Goal: Task Accomplishment & Management: Complete application form

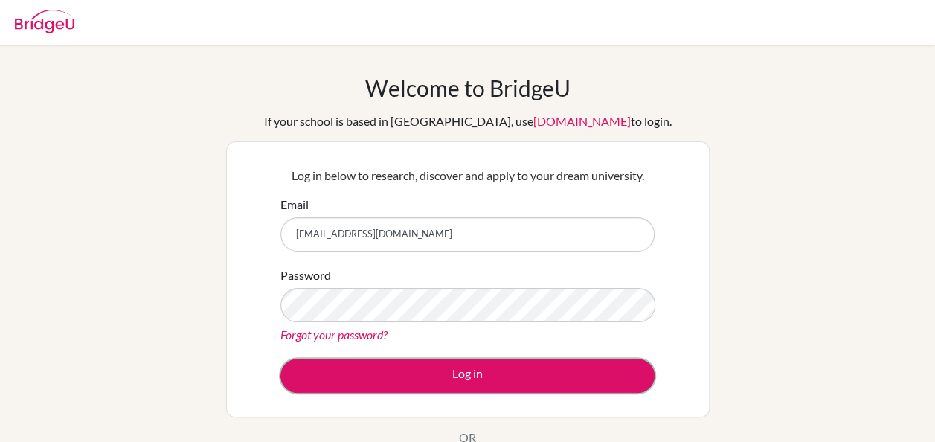
click at [393, 376] on button "Log in" at bounding box center [467, 375] width 374 height 34
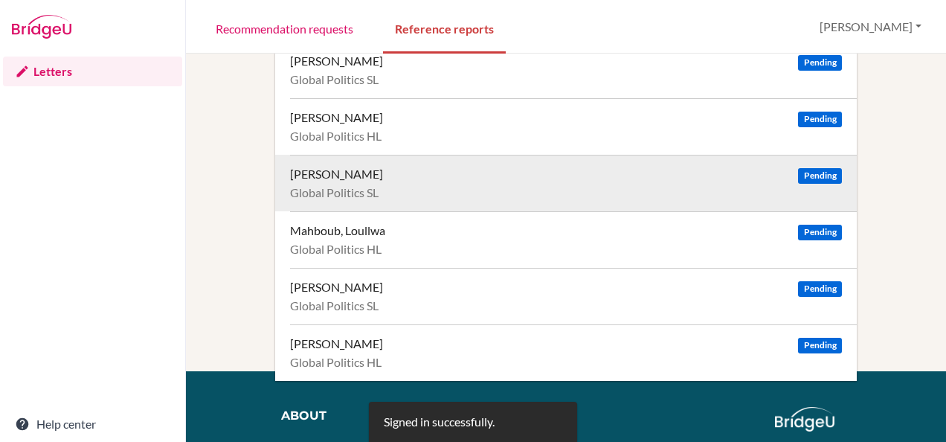
scroll to position [145, 0]
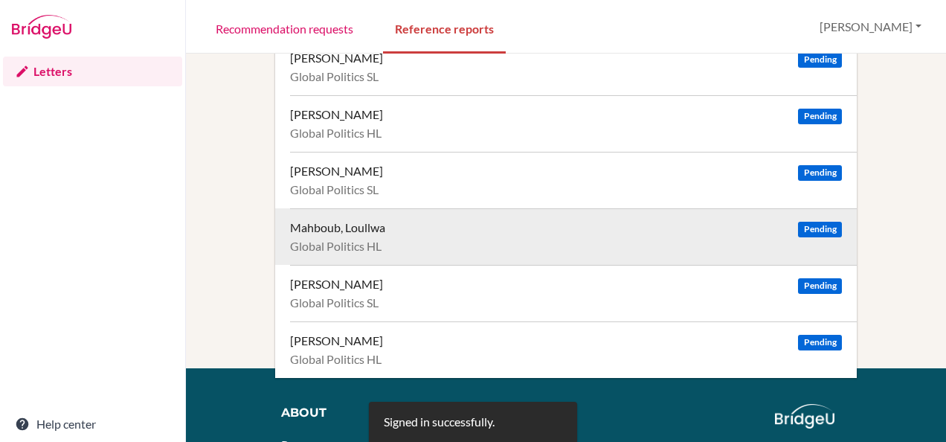
click at [409, 236] on div "Mahboub, Loullwa Pending Global Politics HL" at bounding box center [573, 236] width 567 height 57
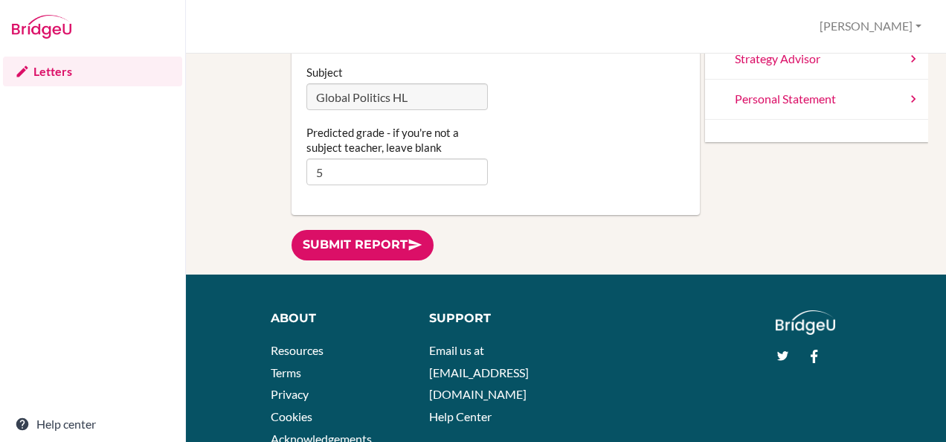
scroll to position [268, 0]
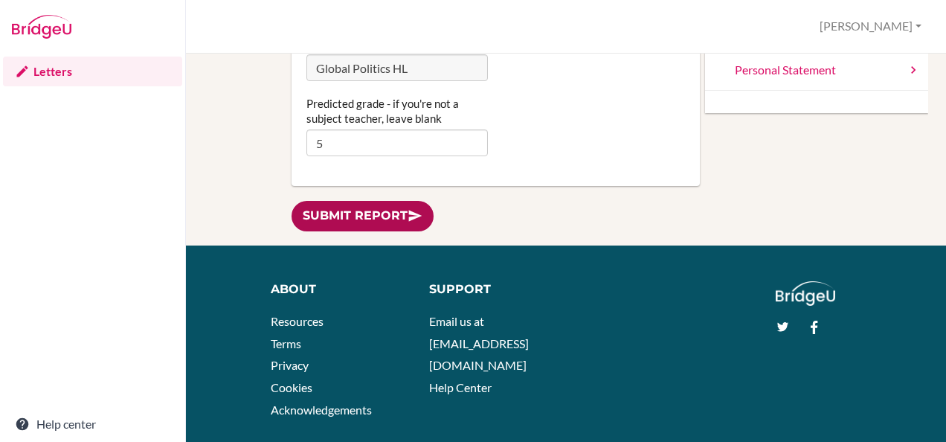
click at [357, 213] on link "Submit report" at bounding box center [362, 216] width 142 height 30
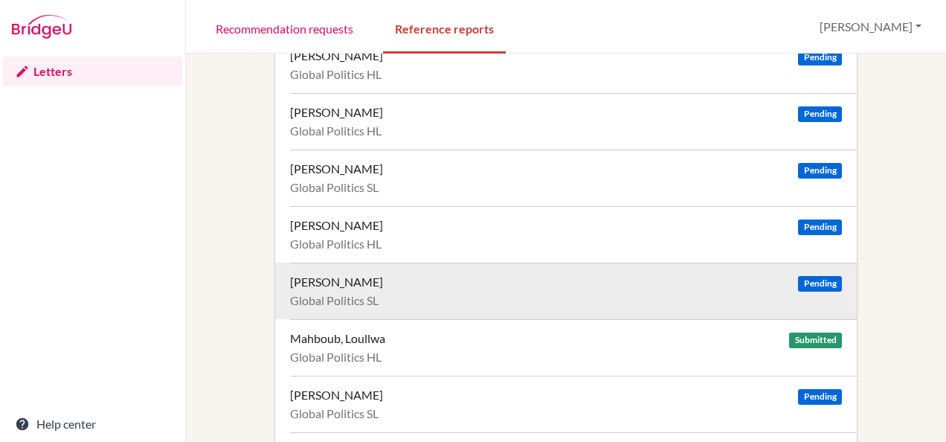
scroll to position [33, 0]
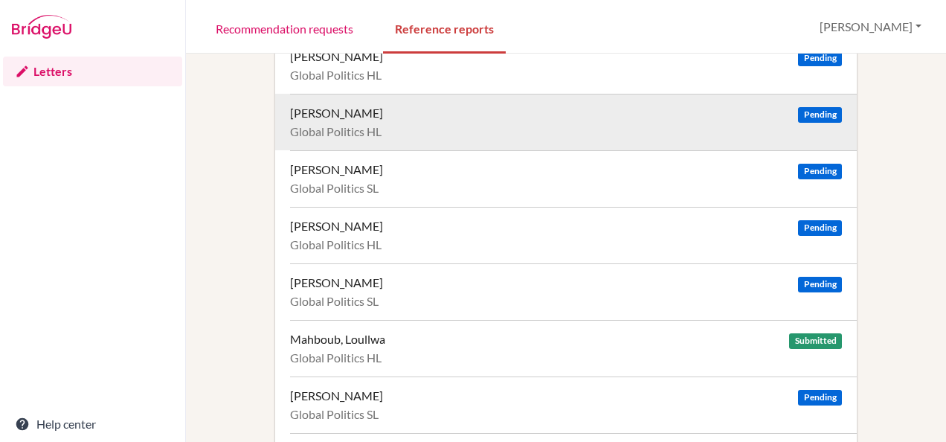
click at [520, 115] on div "Daruwalla, Anahita Pending" at bounding box center [566, 113] width 552 height 15
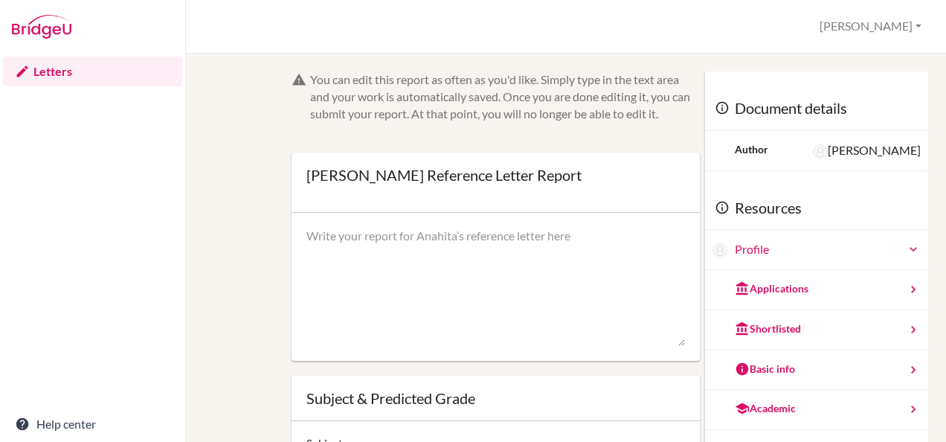
click at [66, 67] on link "Letters" at bounding box center [92, 72] width 179 height 30
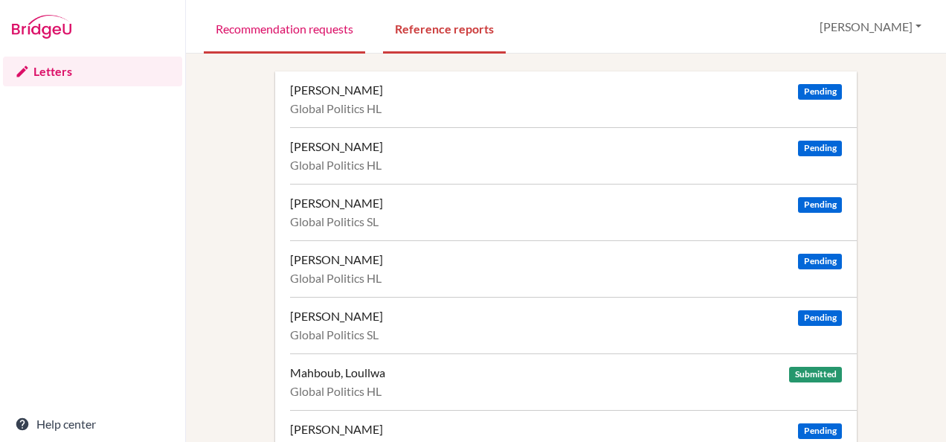
click at [262, 31] on link "Recommendation requests" at bounding box center [284, 27] width 161 height 51
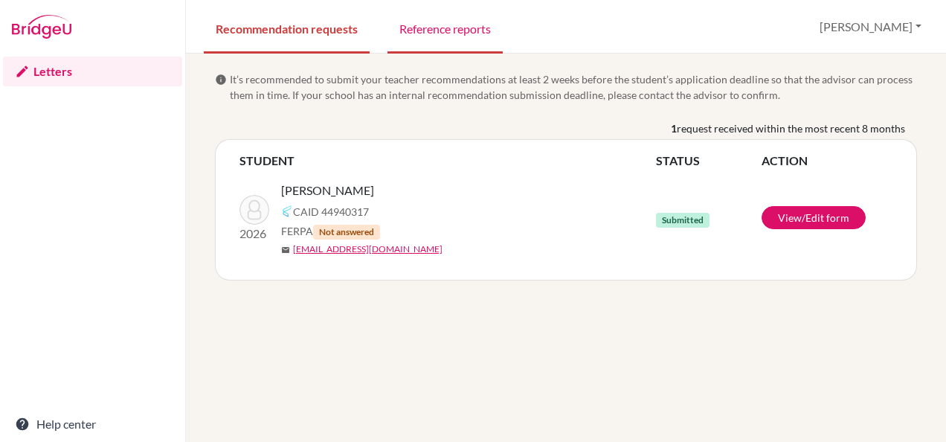
click at [419, 33] on link "Reference reports" at bounding box center [444, 27] width 115 height 51
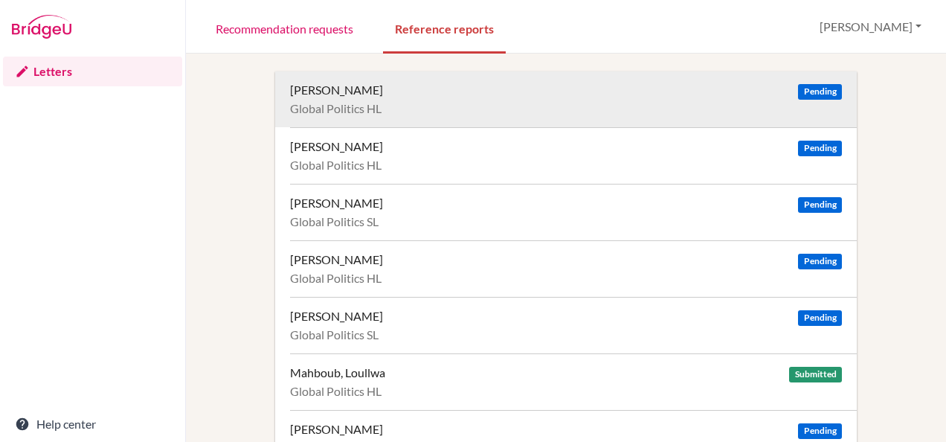
click at [390, 110] on div "Global Politics HL" at bounding box center [566, 108] width 552 height 15
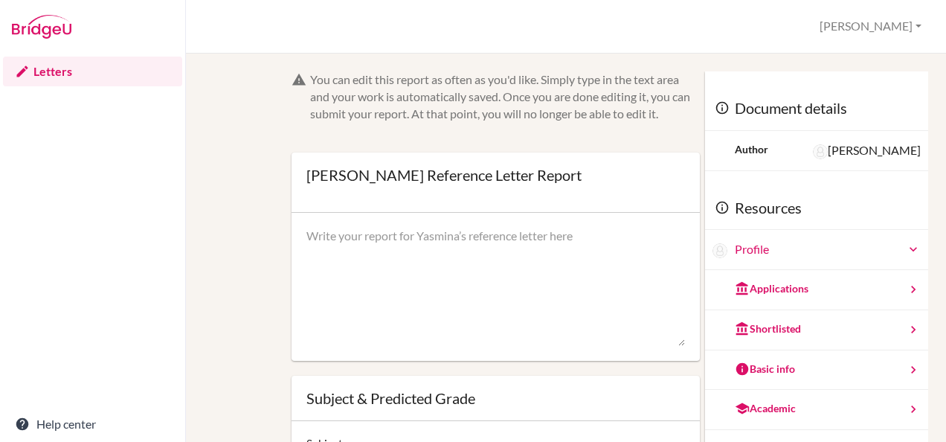
click at [465, 112] on div "You can edit this report as often as you'd like. Simply type in the text area a…" at bounding box center [505, 96] width 390 height 51
click at [500, 131] on form "You can edit this report as often as you'd like. Simply type in the text area a…" at bounding box center [495, 328] width 408 height 515
click at [508, 141] on form "You can edit this report as often as you'd like. Simply type in the text area a…" at bounding box center [495, 328] width 408 height 515
click at [570, 64] on div "You can edit this report as often as you'd like. Simply type in the text area a…" at bounding box center [566, 248] width 760 height 388
click at [578, 132] on form "You can edit this report as often as you'd like. Simply type in the text area a…" at bounding box center [495, 328] width 408 height 515
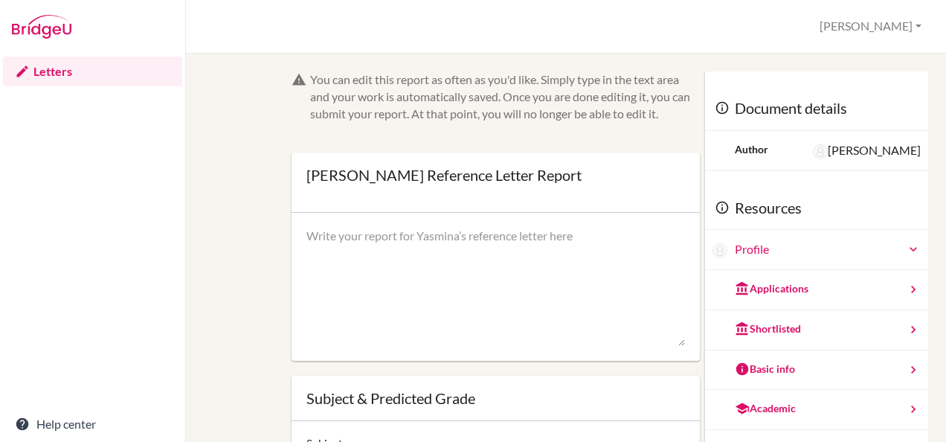
click at [221, 112] on div "You can edit this report as often as you'd like. Simply type in the text area a…" at bounding box center [565, 358] width 709 height 575
